Goal: Task Accomplishment & Management: Manage account settings

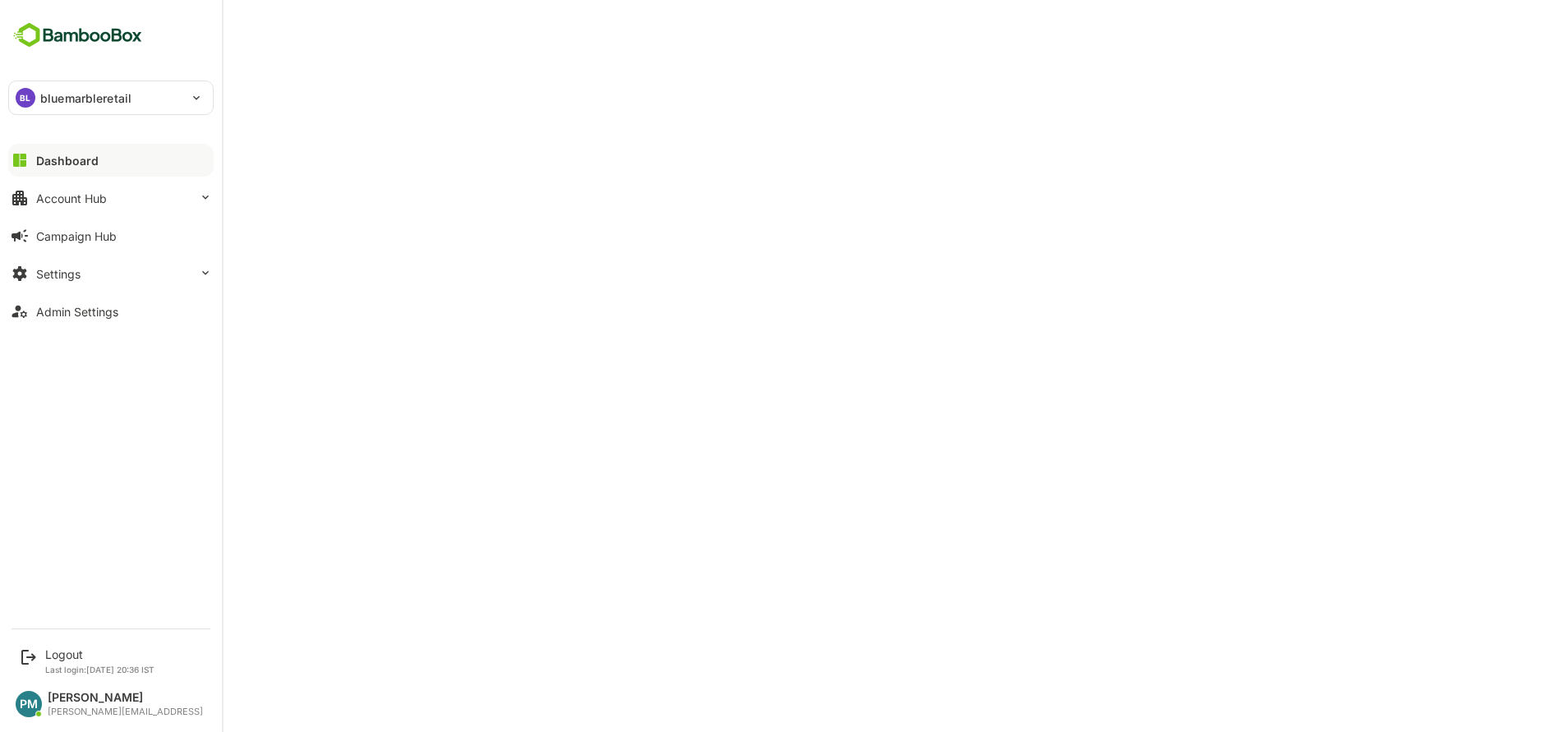
click at [25, 95] on div "BL" at bounding box center [25, 97] width 20 height 20
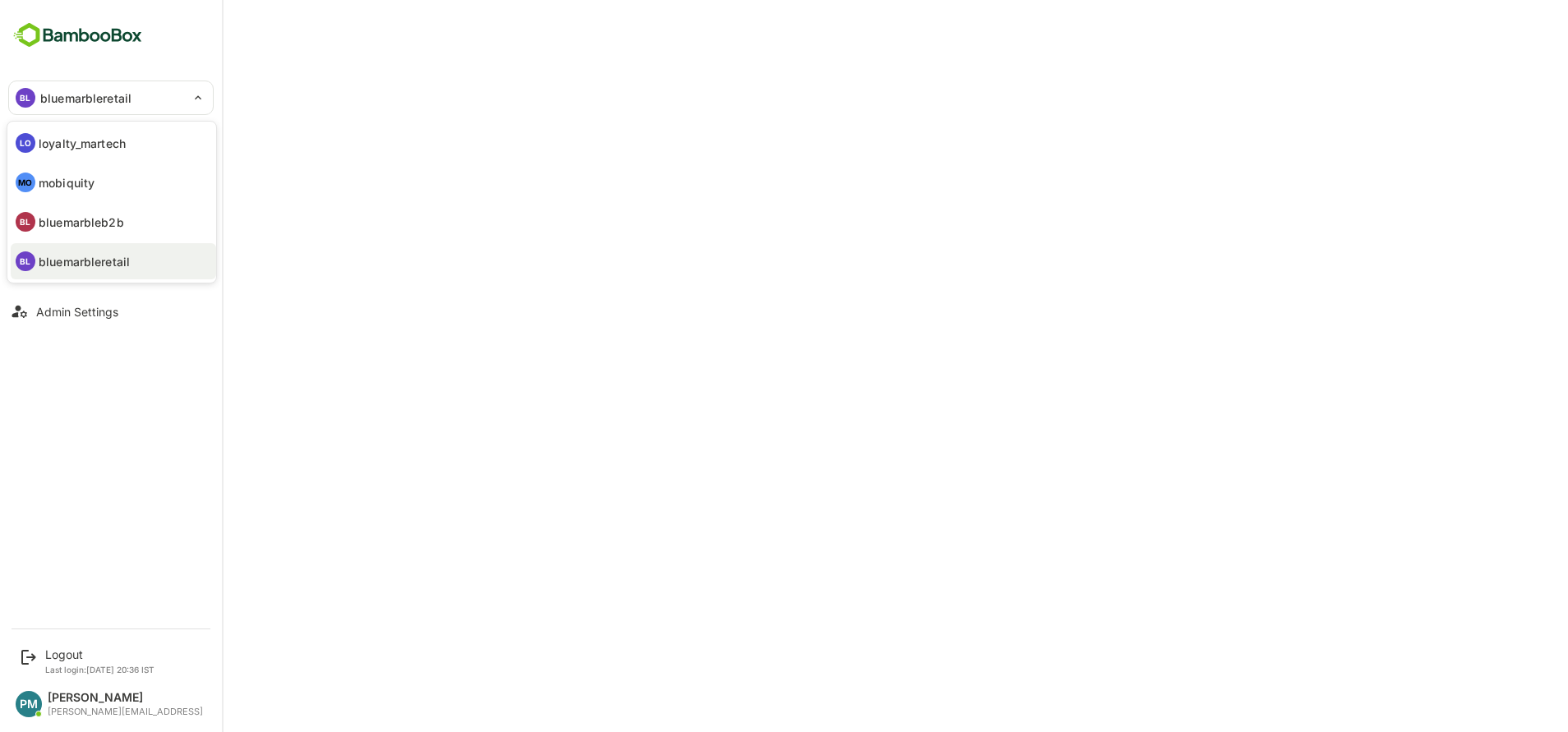
click at [114, 655] on div at bounding box center [784, 366] width 1568 height 732
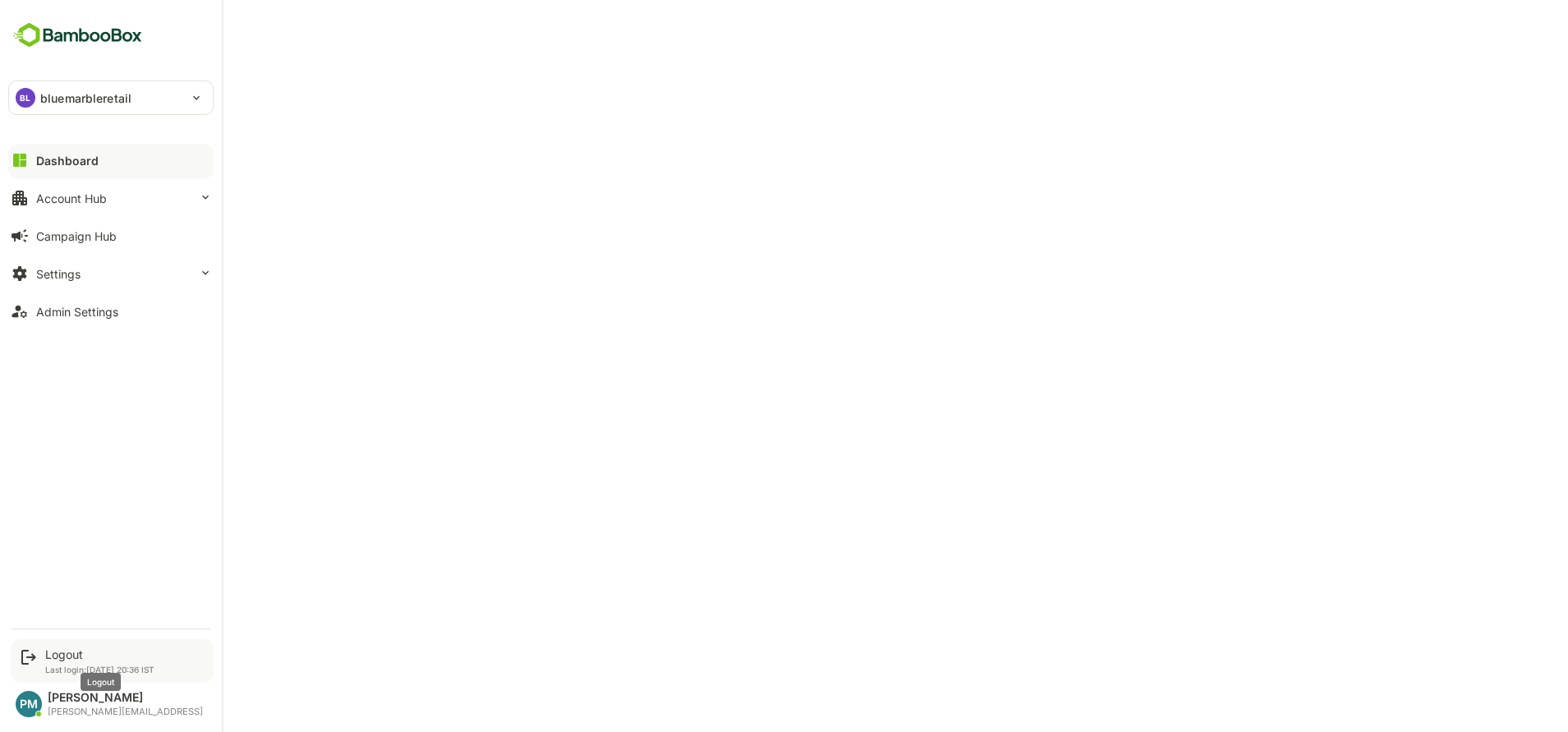
click at [11, 647] on div "Logout Last login: [DATE] 20:36 IST" at bounding box center [113, 660] width 203 height 44
click at [37, 651] on icon at bounding box center [28, 657] width 20 height 20
click at [64, 660] on div "Logout" at bounding box center [100, 654] width 109 height 14
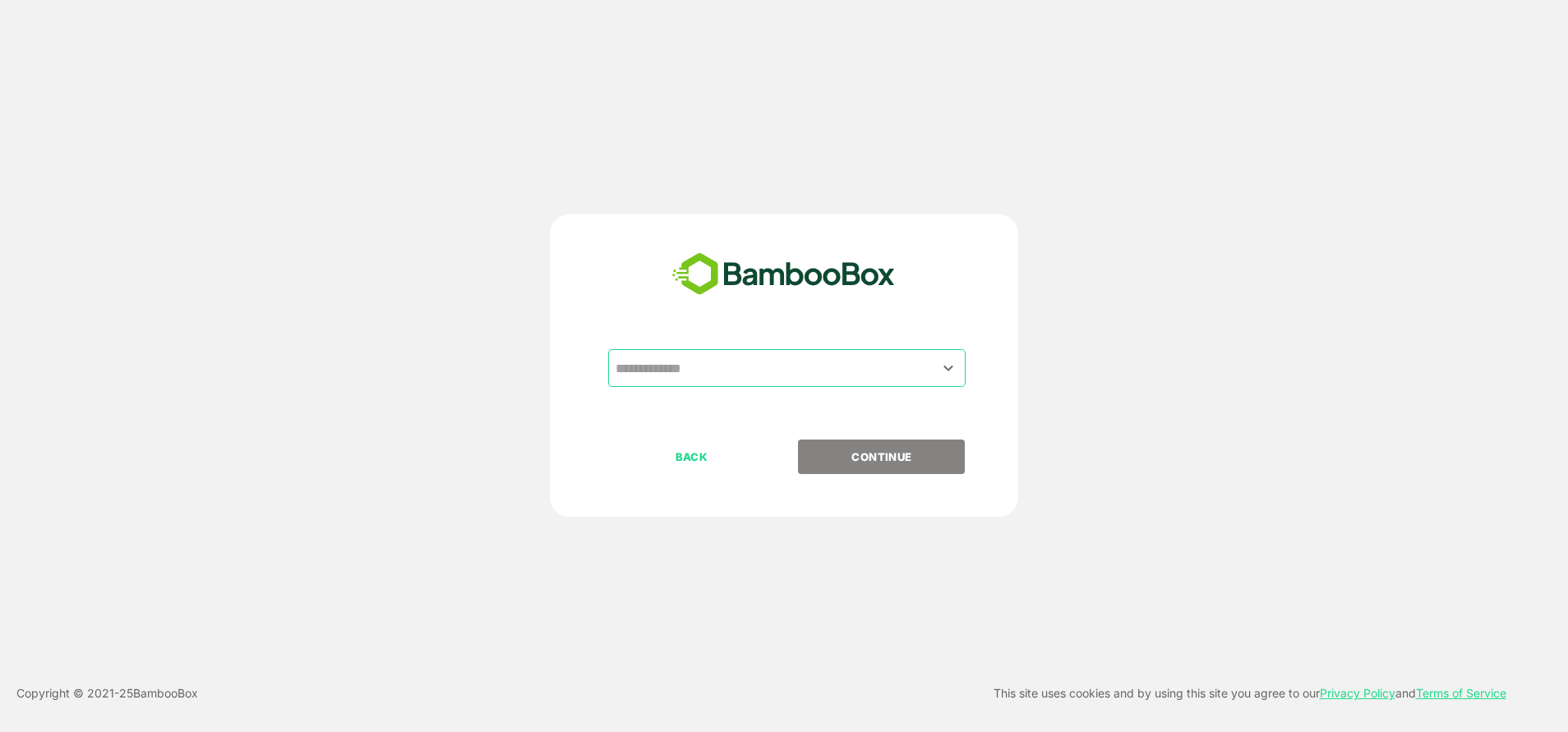
click at [740, 363] on input "text" at bounding box center [787, 368] width 351 height 32
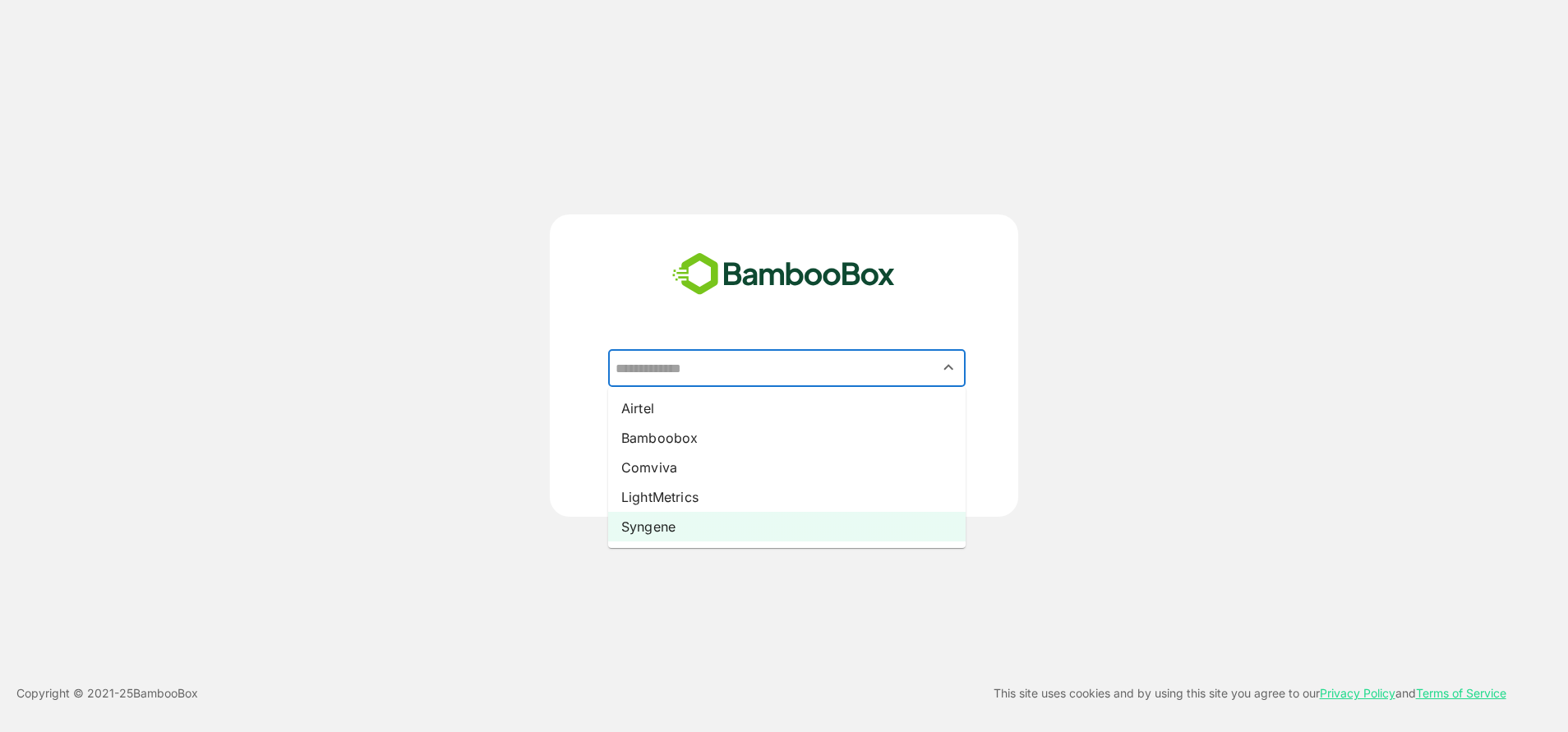
click at [668, 526] on li "Syngene" at bounding box center [787, 526] width 357 height 30
type input "*******"
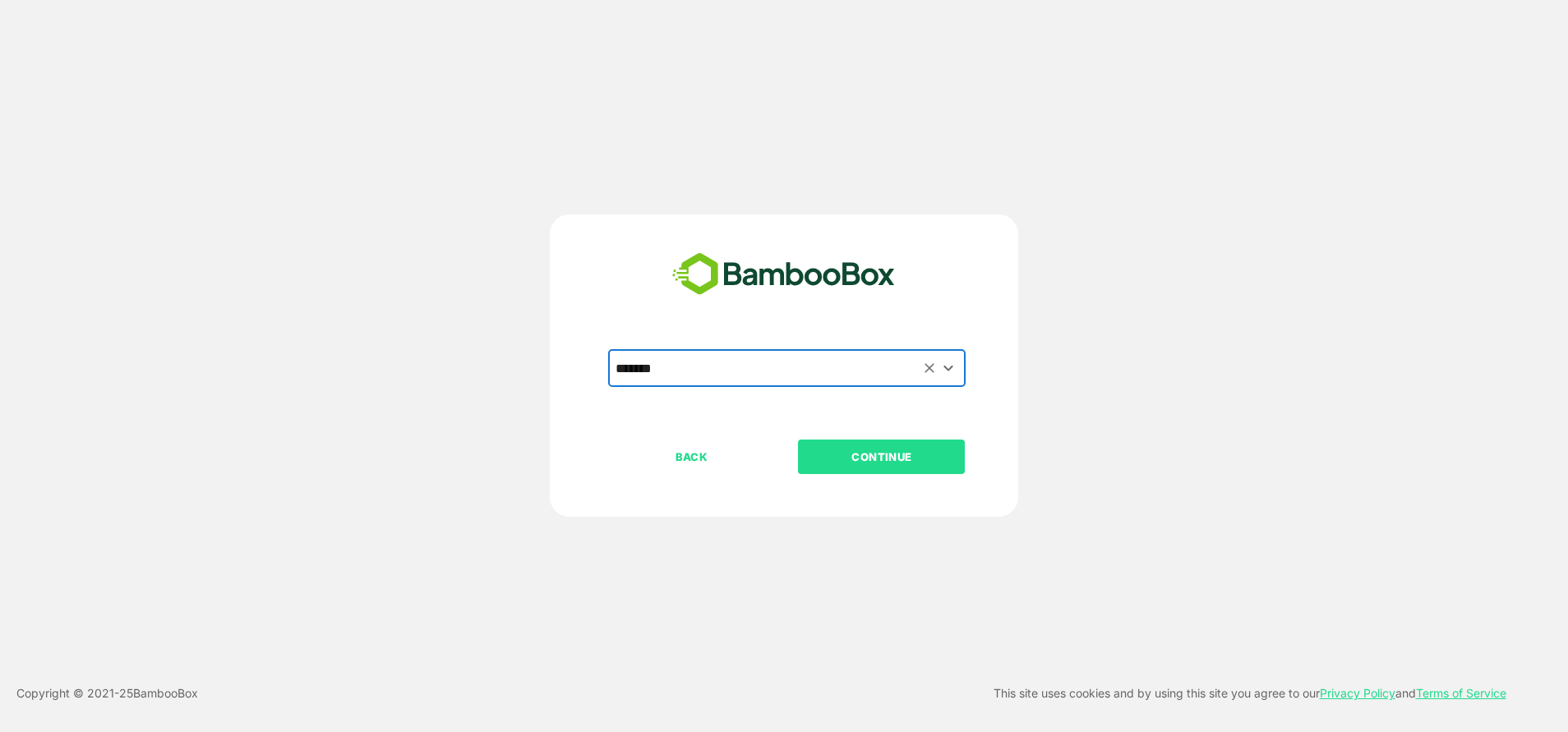
click at [849, 473] on button "CONTINUE" at bounding box center [881, 456] width 167 height 34
